Goal: Task Accomplishment & Management: Manage account settings

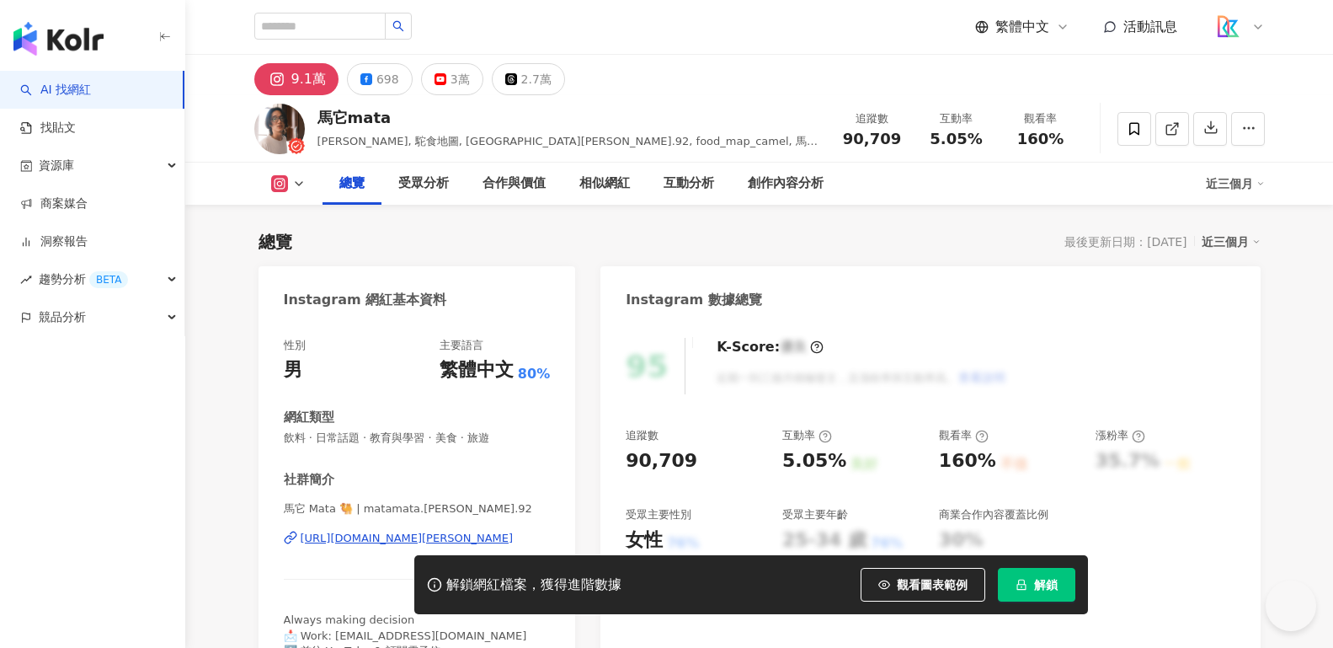
click at [927, 323] on div "95 K-Score : 優良 近期一到三個月積極發文，且漲粉率與互動率高。 查看說明 追蹤數 90,709 互動率 5.05% 良好 觀看率 160% 不佳…" at bounding box center [929, 502] width 659 height 363
click at [24, 45] on img "button" at bounding box center [58, 39] width 90 height 34
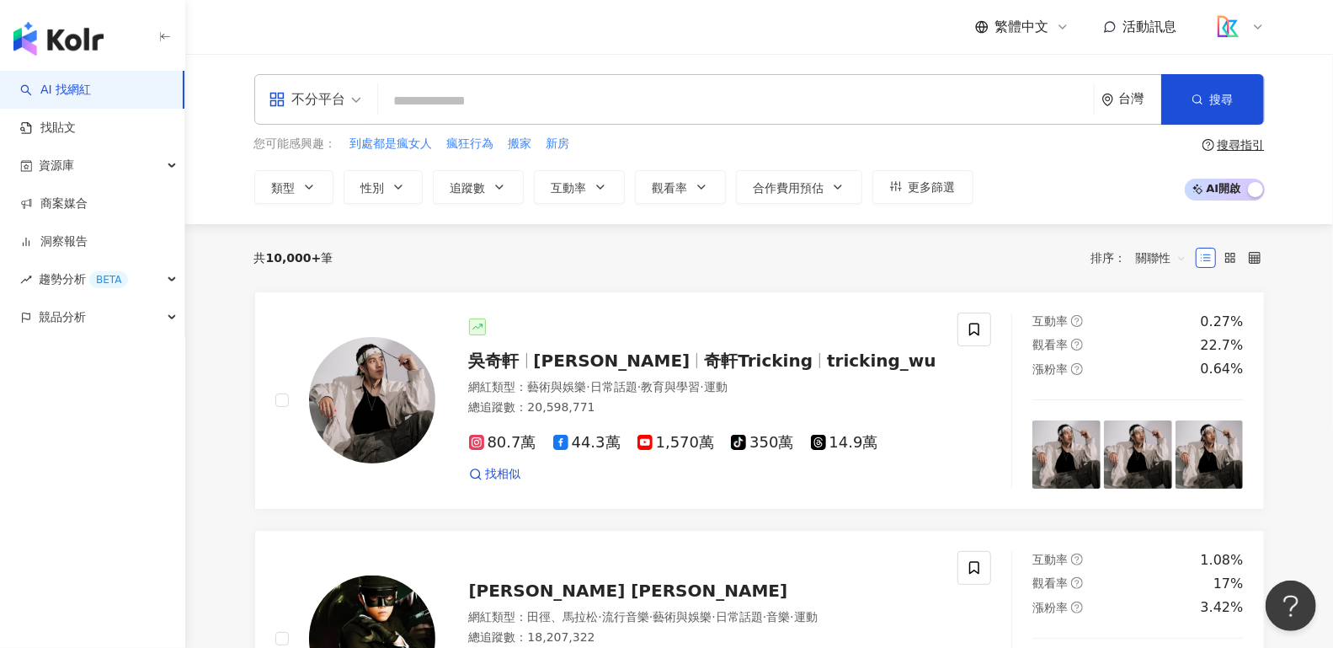
click at [1253, 28] on icon at bounding box center [1257, 26] width 13 height 13
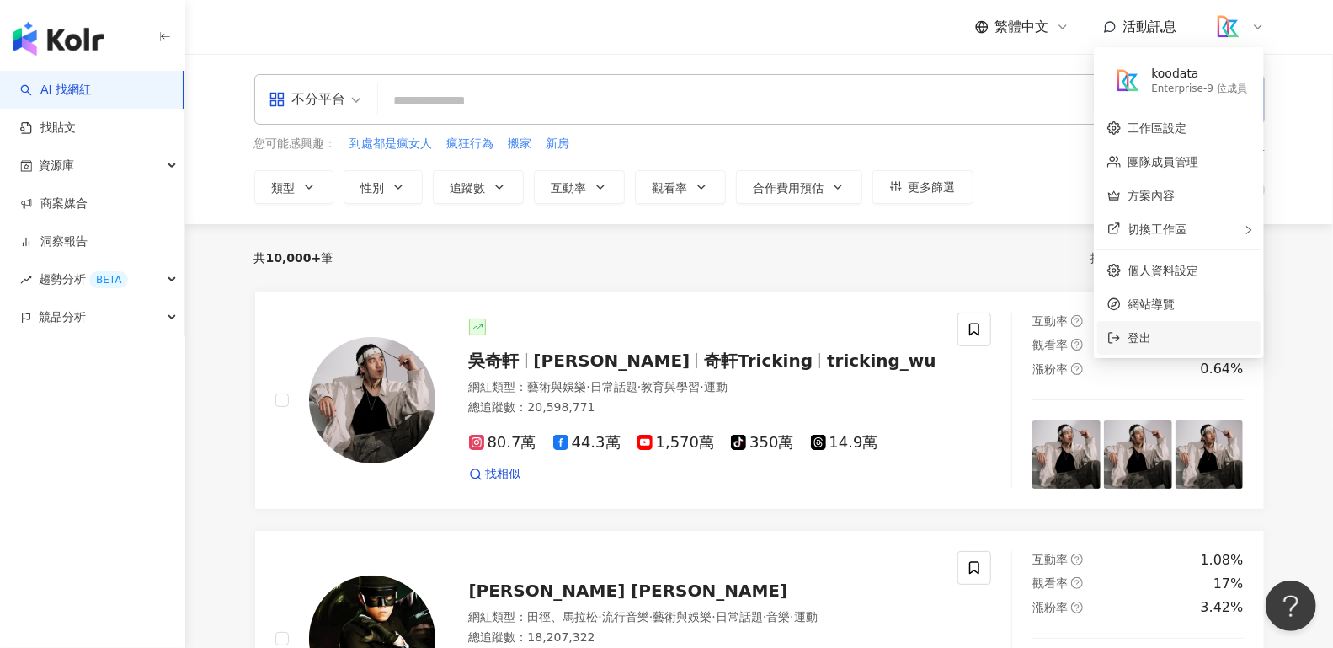
click at [1172, 333] on span "登出" at bounding box center [1189, 337] width 123 height 19
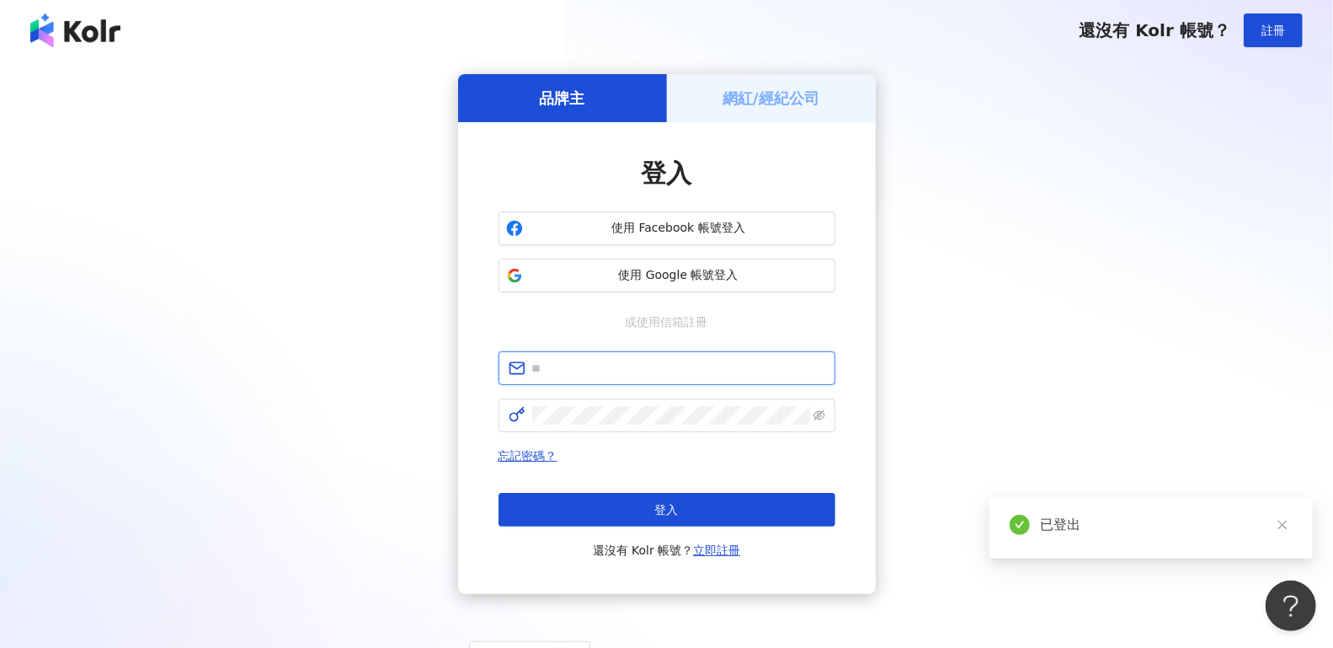
type input "**********"
click at [687, 267] on span "使用 Google 帳號登入" at bounding box center [679, 275] width 298 height 17
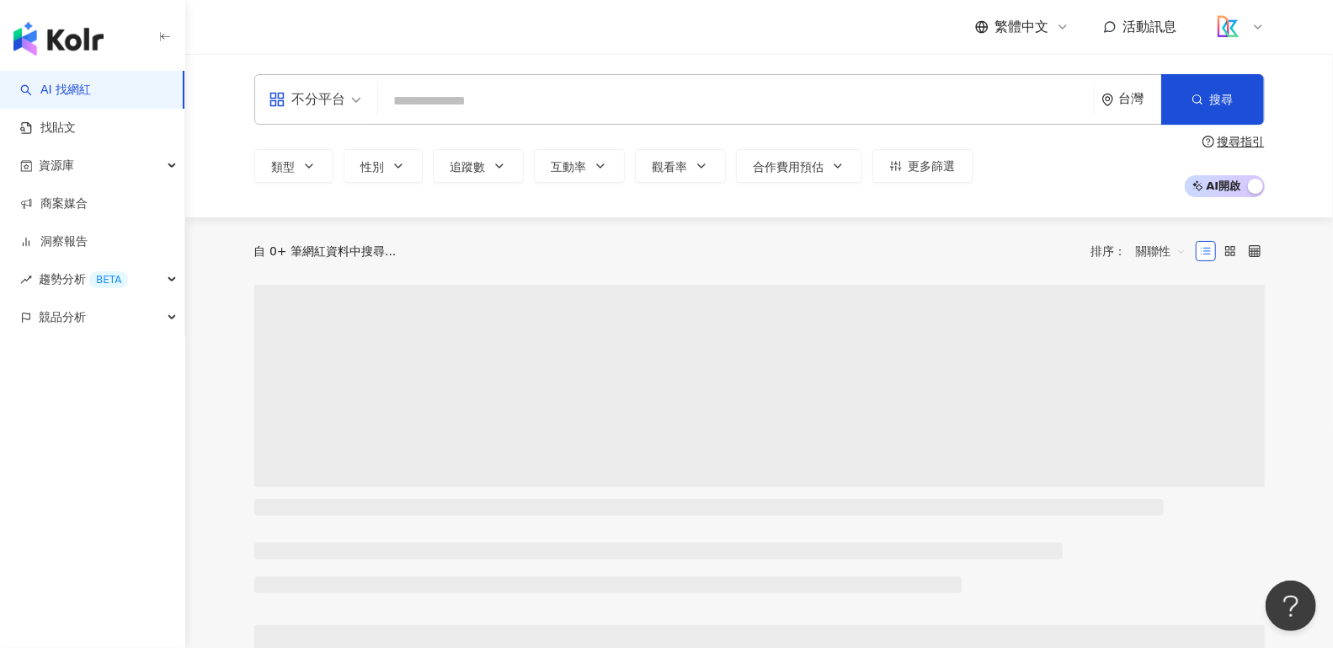
click at [1267, 25] on div "繁體中文 活動訊息" at bounding box center [760, 27] width 1078 height 54
click at [1252, 20] on icon at bounding box center [1257, 26] width 13 height 13
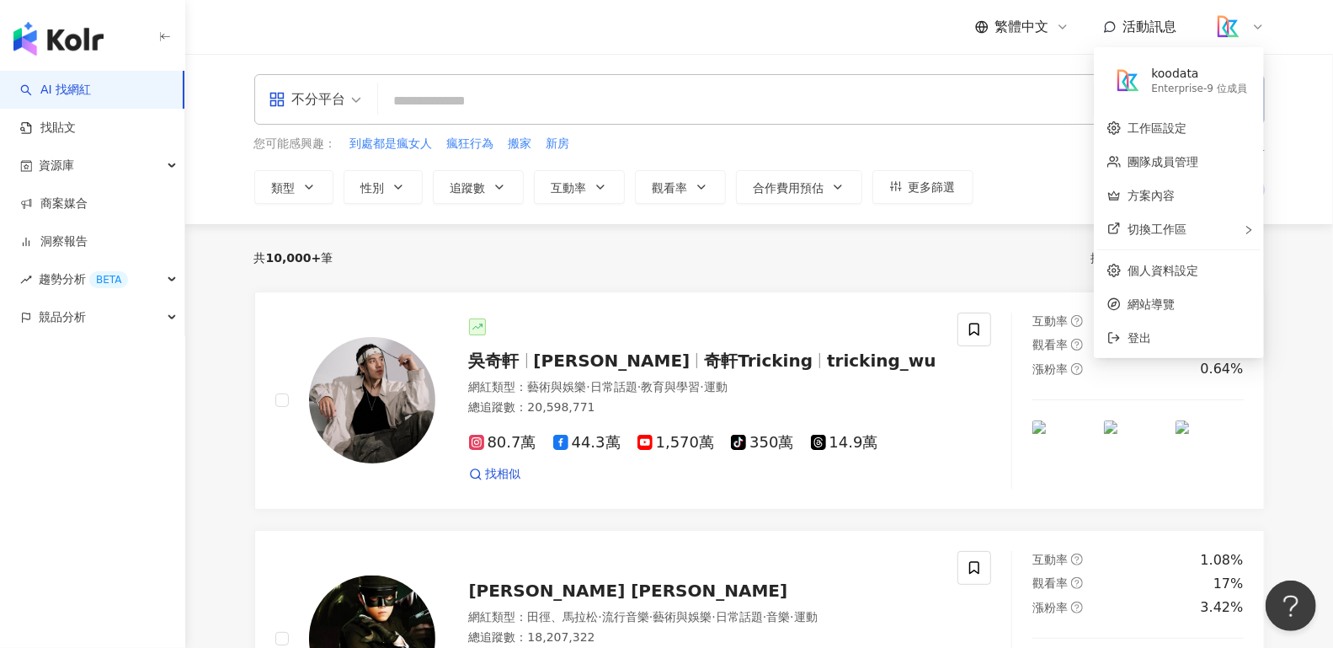
click at [1225, 84] on div "Enterprise - 9 位成員" at bounding box center [1199, 89] width 96 height 14
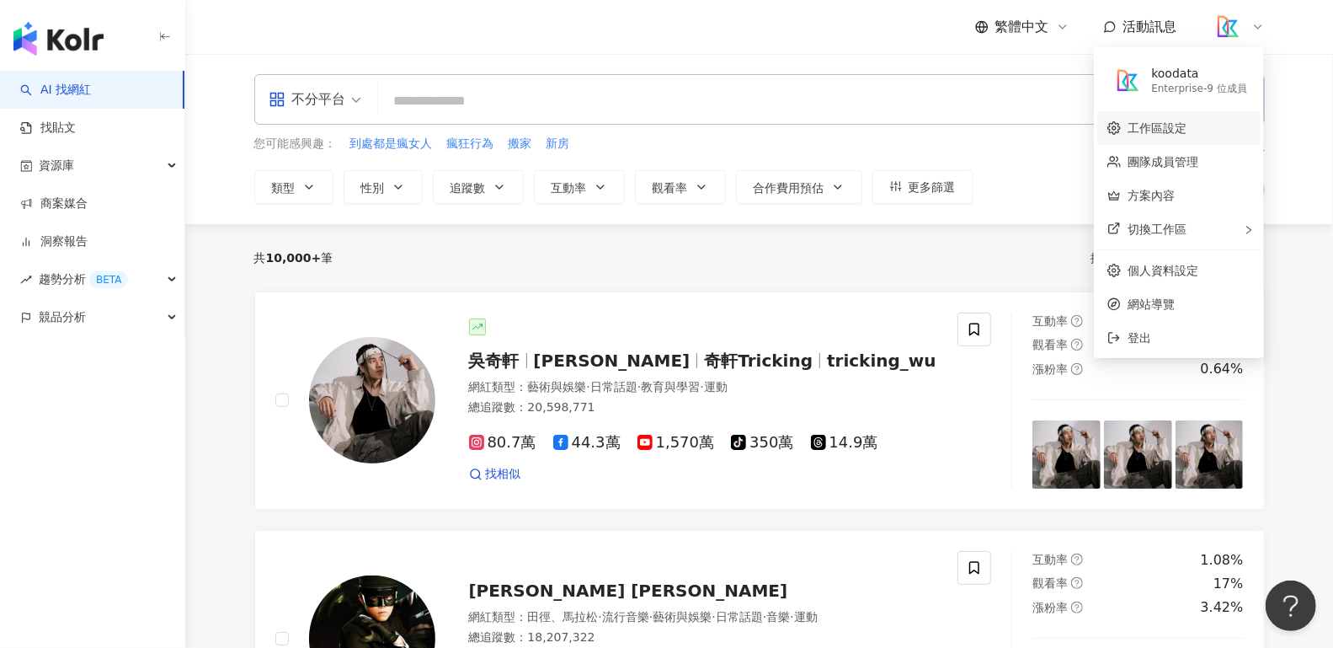
click at [1187, 125] on link "工作區設定" at bounding box center [1157, 127] width 59 height 13
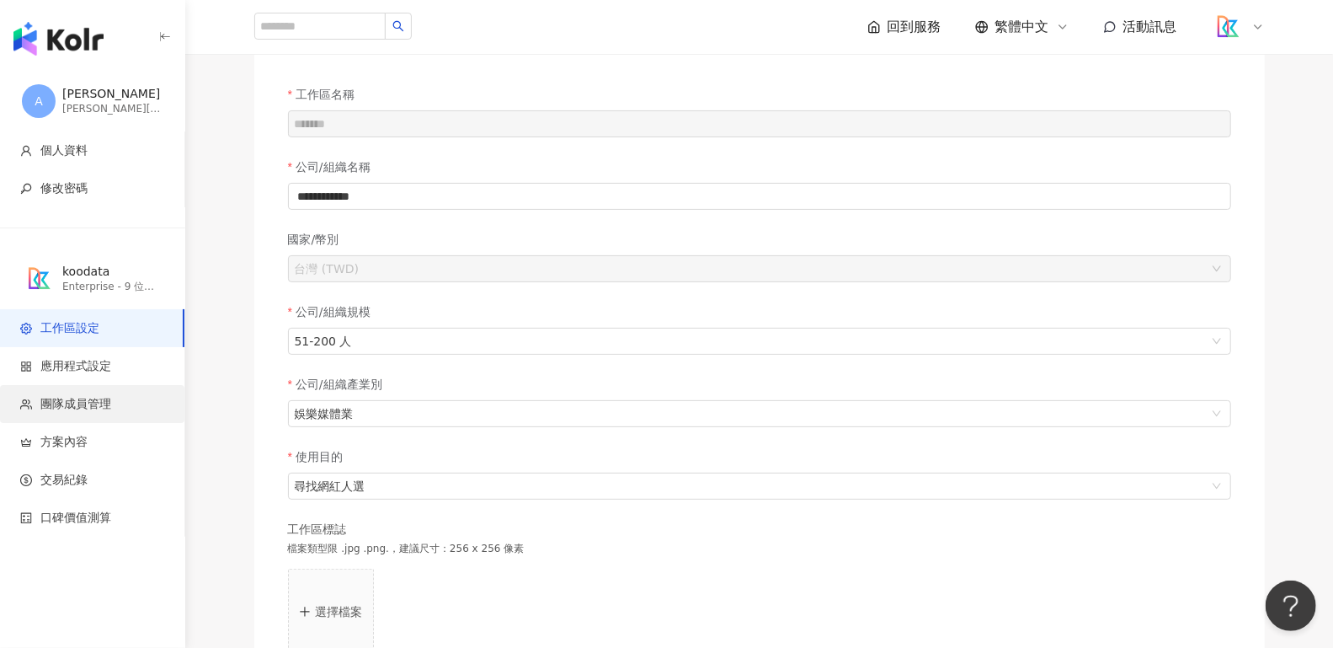
scroll to position [106, 0]
click at [117, 409] on span "團隊成員管理" at bounding box center [95, 404] width 151 height 17
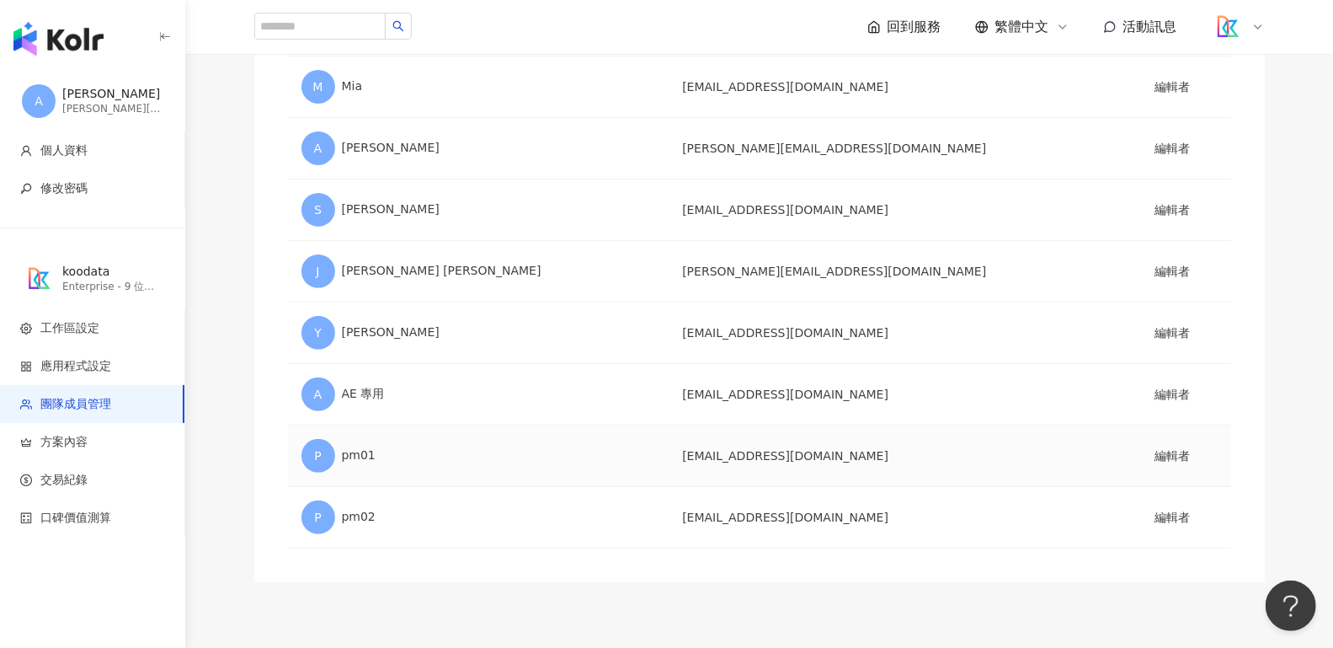
scroll to position [240, 0]
drag, startPoint x: 793, startPoint y: 399, endPoint x: 625, endPoint y: 402, distance: 168.4
click at [669, 402] on td "[EMAIL_ADDRESS][DOMAIN_NAME]" at bounding box center [905, 395] width 472 height 61
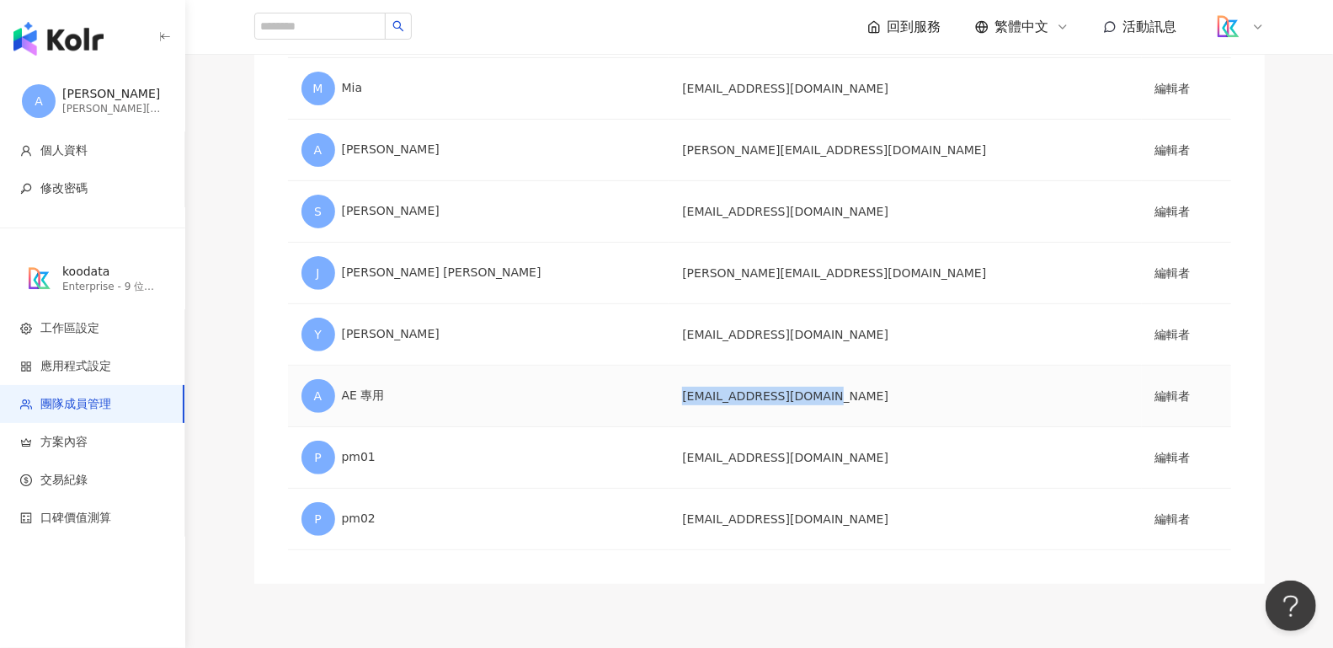
drag, startPoint x: 628, startPoint y: 402, endPoint x: 781, endPoint y: 389, distance: 152.9
click at [781, 389] on td "[EMAIL_ADDRESS][DOMAIN_NAME]" at bounding box center [905, 395] width 472 height 61
copy td "[EMAIL_ADDRESS][DOMAIN_NAME]"
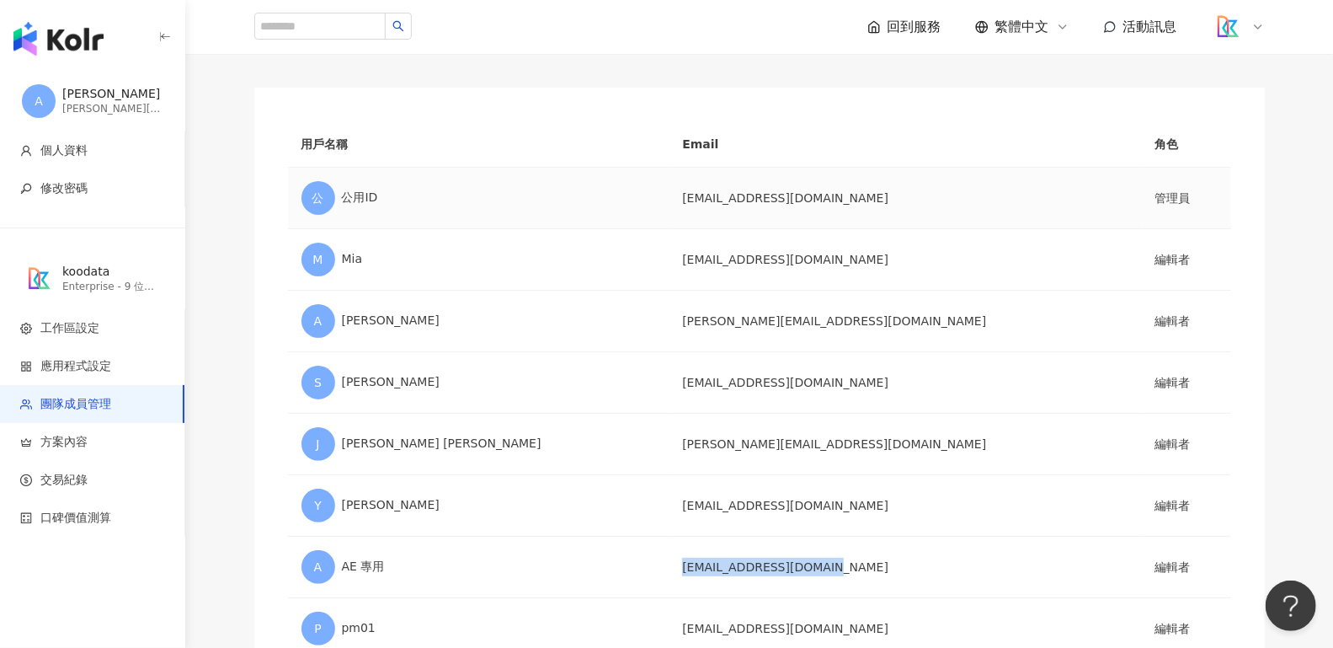
scroll to position [311, 0]
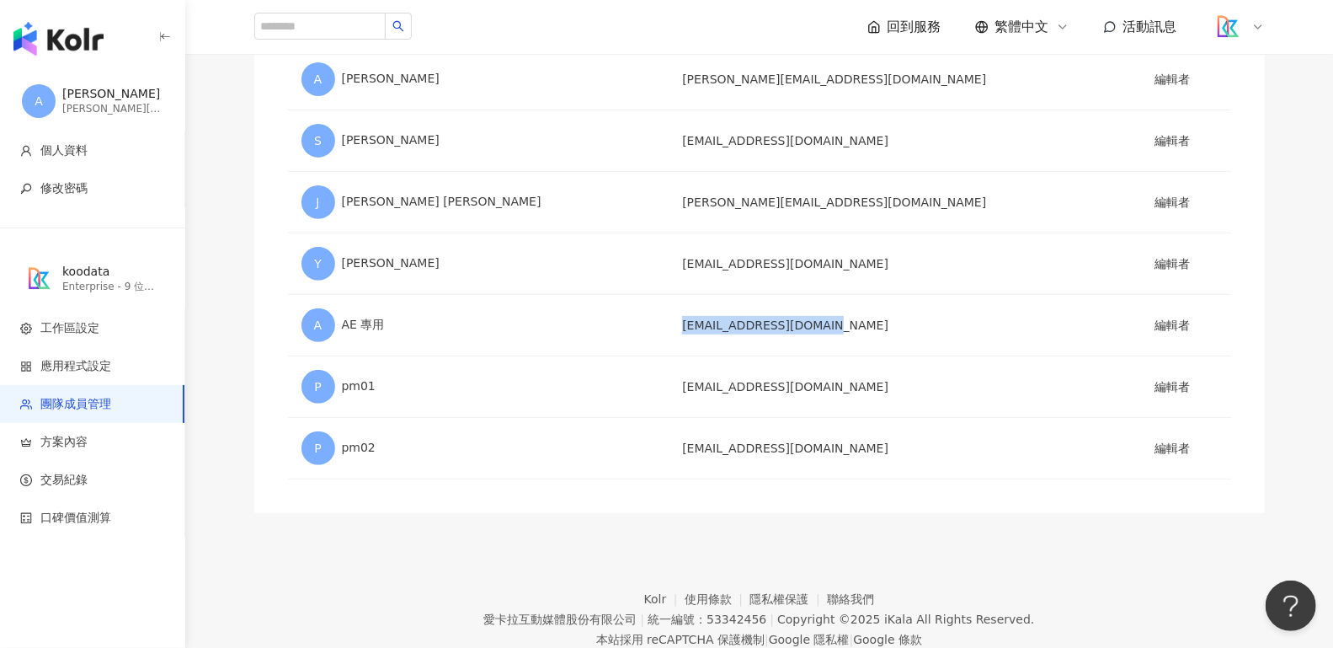
click at [91, 45] on img "button" at bounding box center [58, 39] width 90 height 34
